Goal: Task Accomplishment & Management: Manage account settings

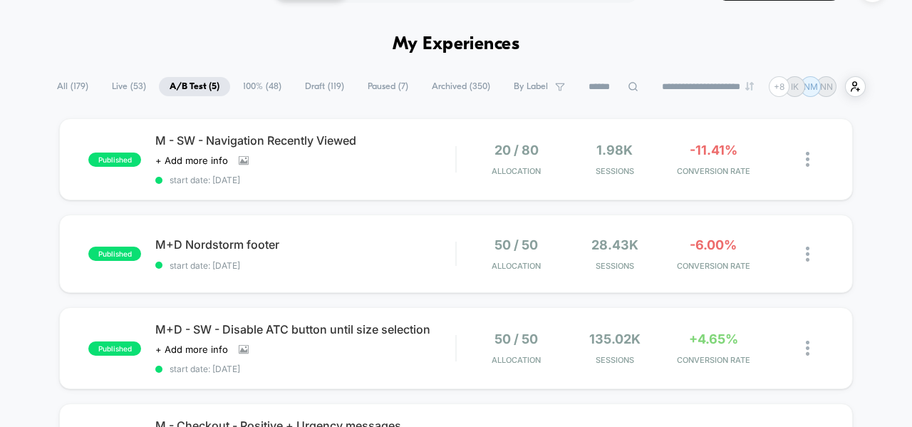
scroll to position [47, 0]
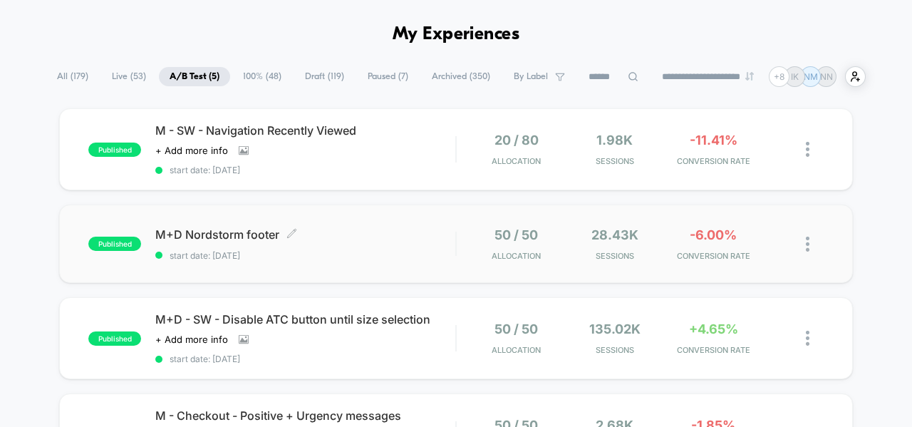
click at [380, 238] on span "M+D Nordstorm footer Click to edit experience details" at bounding box center [305, 234] width 300 height 14
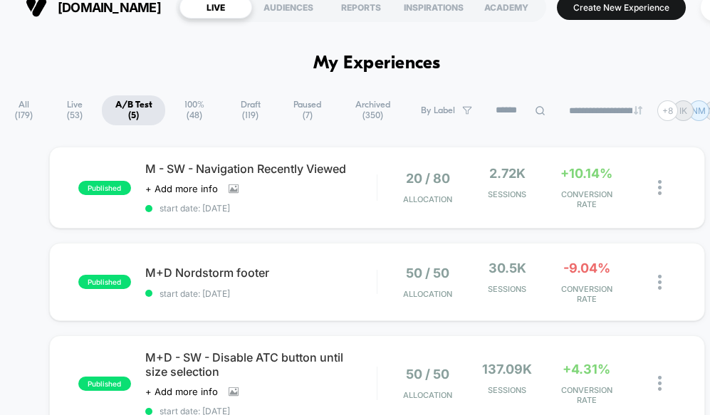
scroll to position [19, 0]
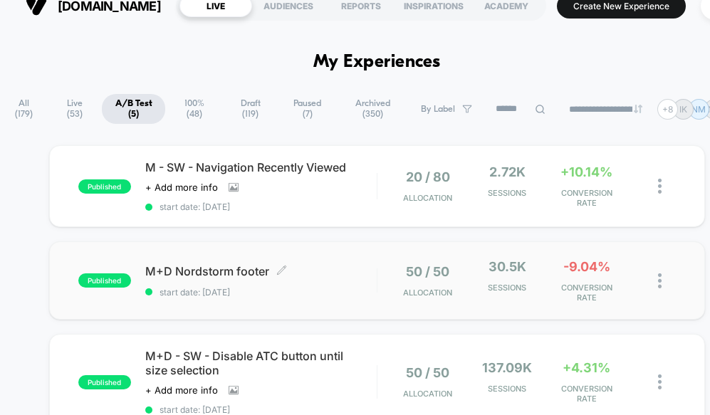
click at [335, 287] on span "start date: [DATE]" at bounding box center [261, 292] width 232 height 11
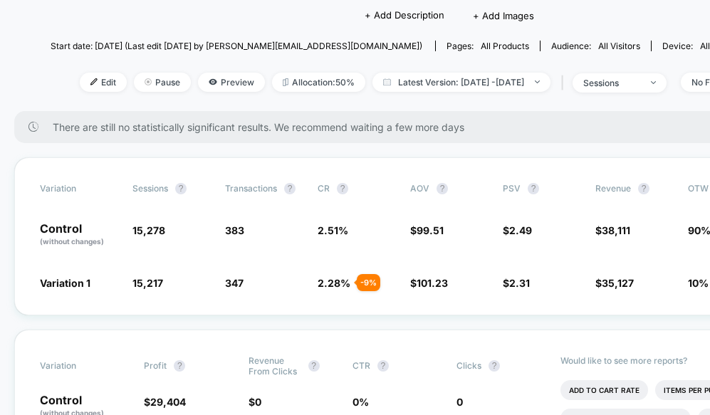
scroll to position [132, 0]
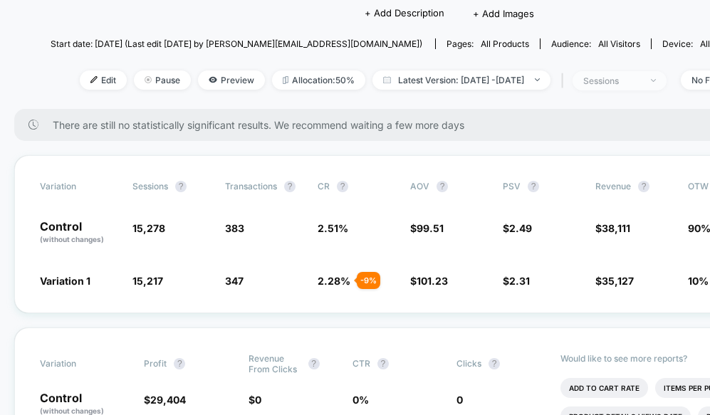
click at [640, 77] on div "sessions" at bounding box center [611, 81] width 57 height 11
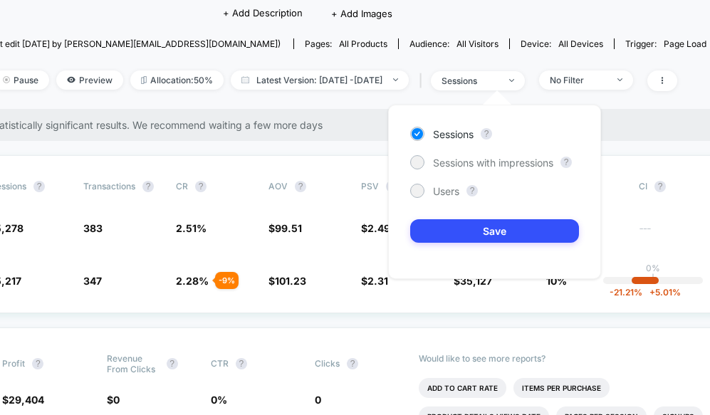
scroll to position [132, 141]
click at [605, 76] on div "No Filter" at bounding box center [579, 80] width 57 height 11
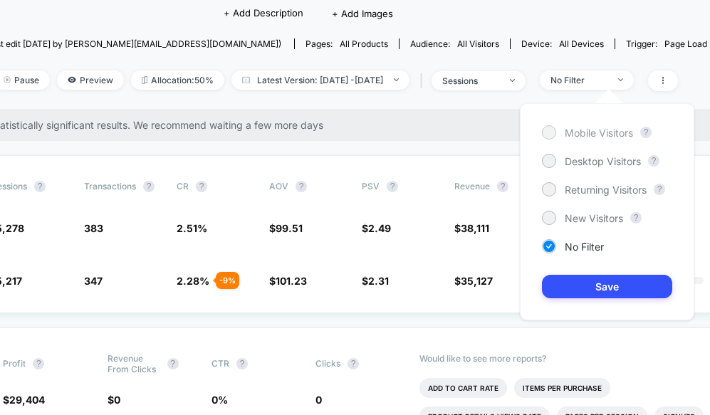
click at [581, 127] on span "Mobile Visitors" at bounding box center [599, 133] width 68 height 12
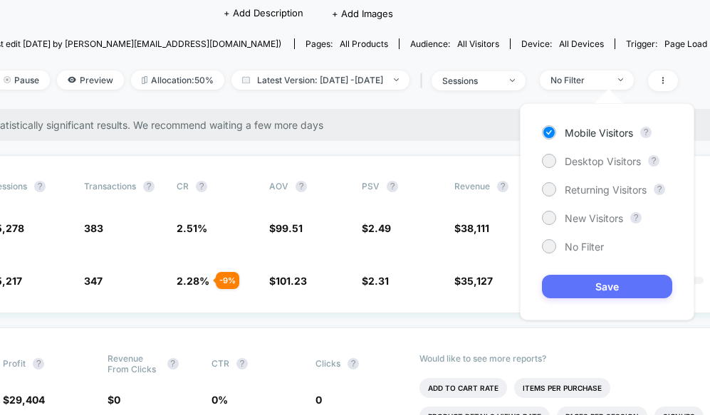
click at [574, 284] on button "Save" at bounding box center [607, 287] width 130 height 24
